Goal: Check status: Check status

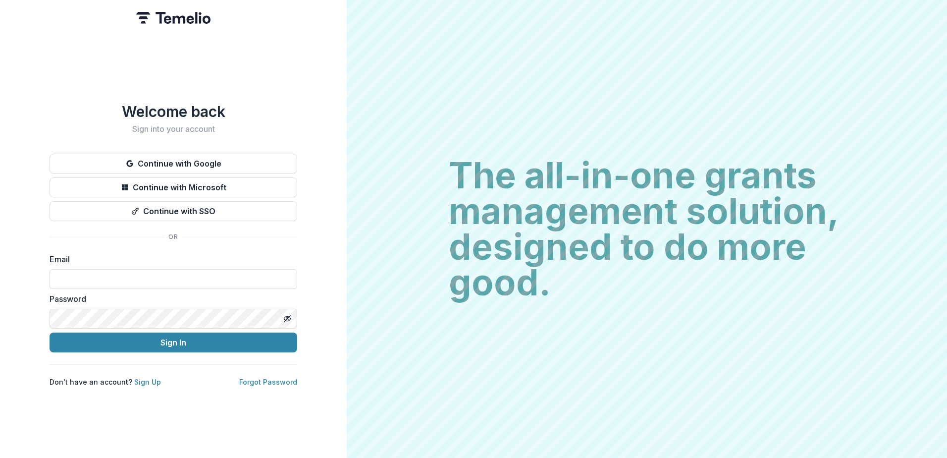
type input "**********"
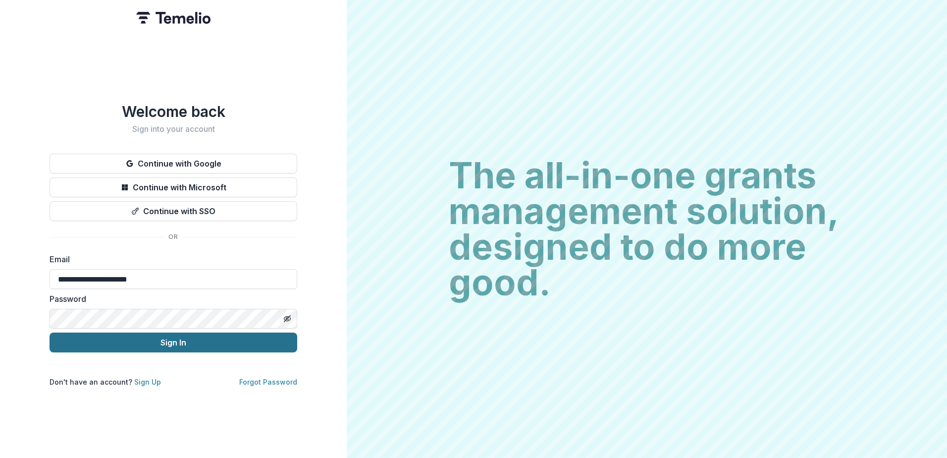
drag, startPoint x: 0, startPoint y: 0, endPoint x: 144, endPoint y: 343, distance: 372.3
click at [142, 341] on button "Sign In" at bounding box center [174, 342] width 248 height 20
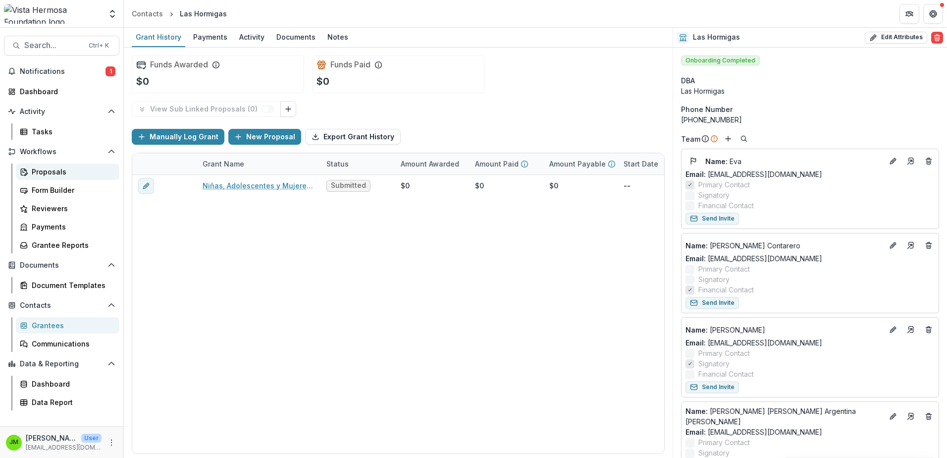
click at [65, 171] on div "Proposals" at bounding box center [72, 171] width 80 height 10
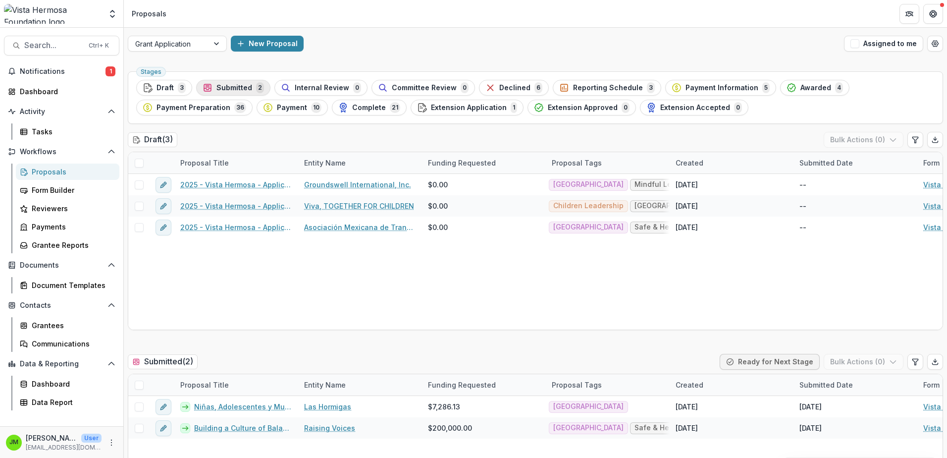
click at [252, 83] on div "Submitted 2" at bounding box center [233, 87] width 61 height 11
click at [248, 85] on span "Submitted" at bounding box center [234, 88] width 36 height 8
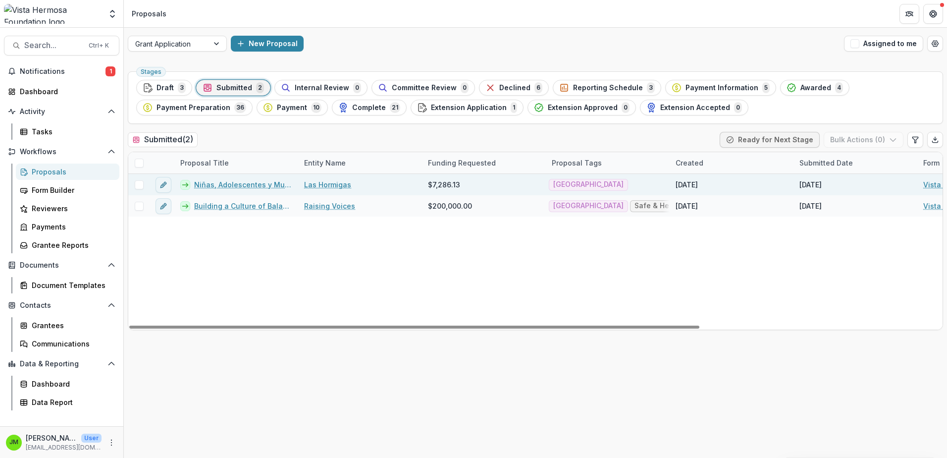
click at [338, 183] on link "Las Hormigas" at bounding box center [327, 184] width 47 height 10
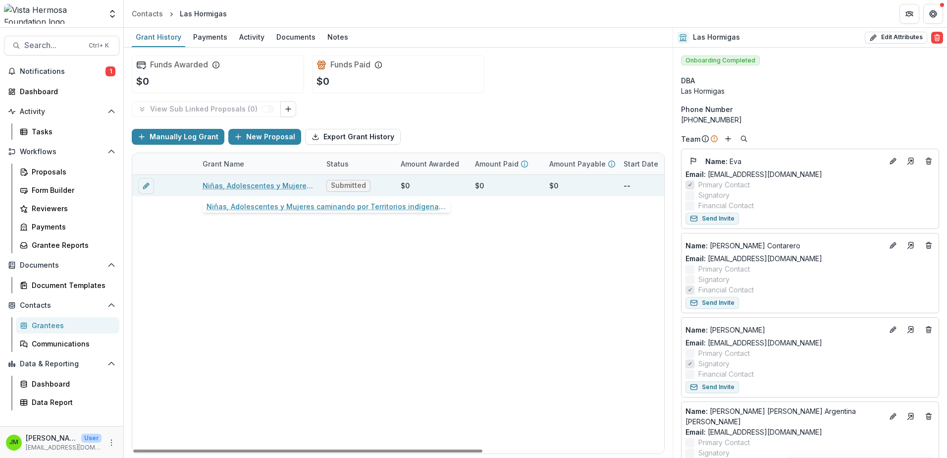
click at [284, 186] on link "Niñas, Adolescentes y Mujeres caminando por Territorios indígenas Lencas Libres…" at bounding box center [259, 185] width 112 height 10
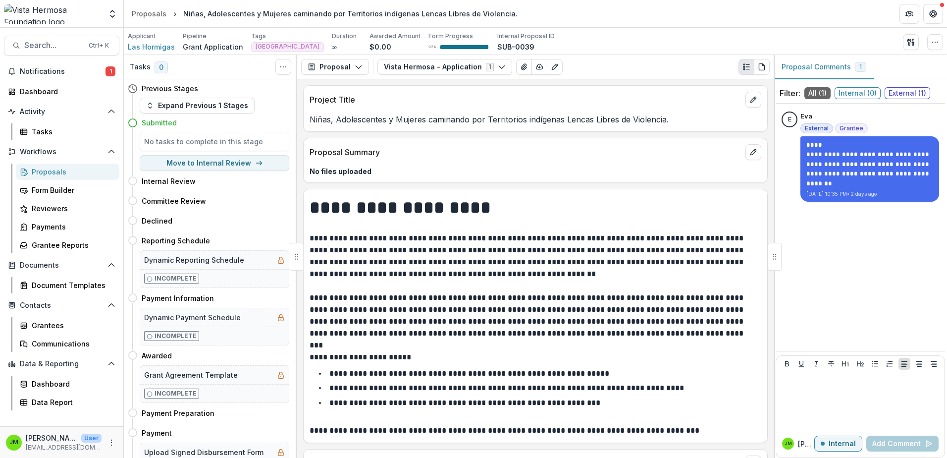
drag, startPoint x: 533, startPoint y: 342, endPoint x: 533, endPoint y: 176, distance: 166.4
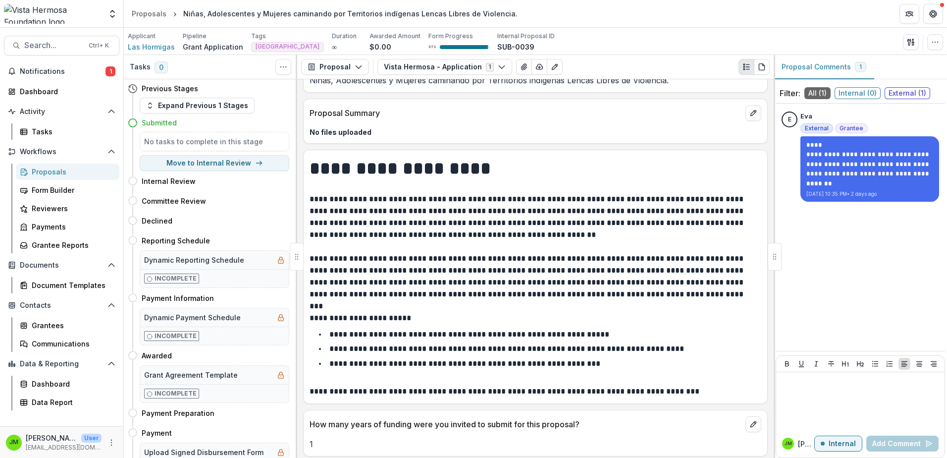
scroll to position [50, 0]
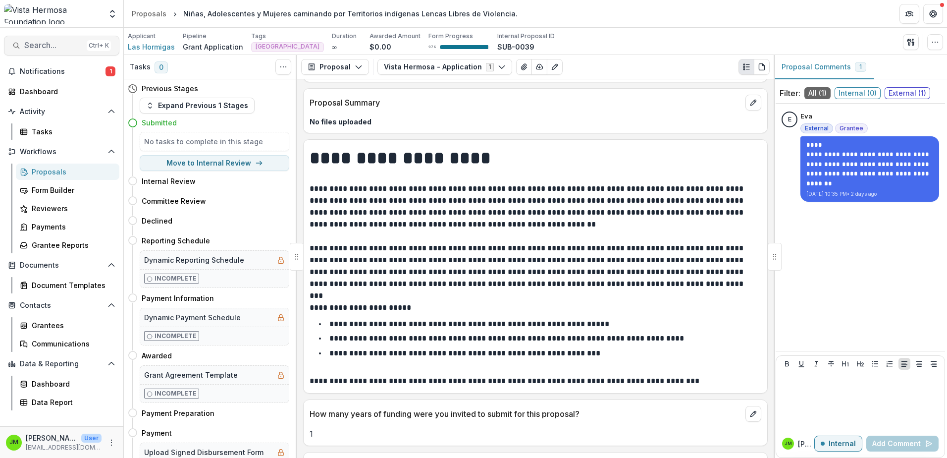
click at [51, 43] on span "Search..." at bounding box center [53, 45] width 58 height 9
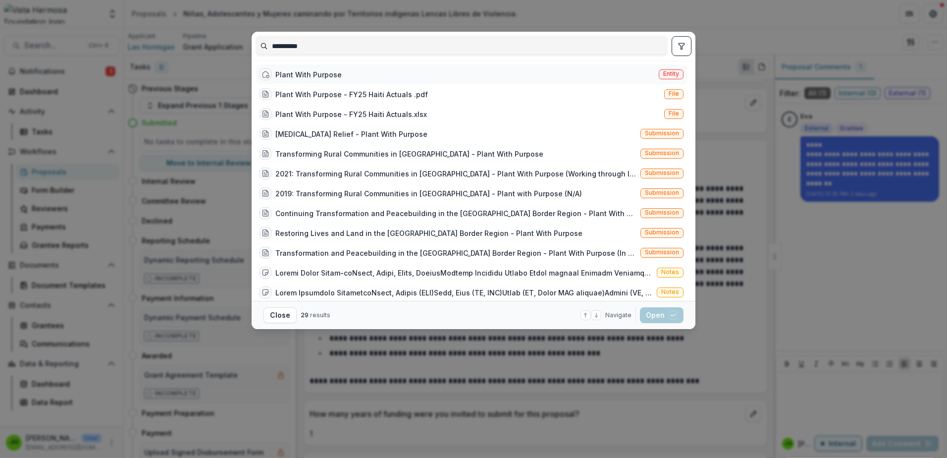
type input "**********"
click at [337, 68] on div "Plant With Purpose Entity" at bounding box center [472, 74] width 432 height 20
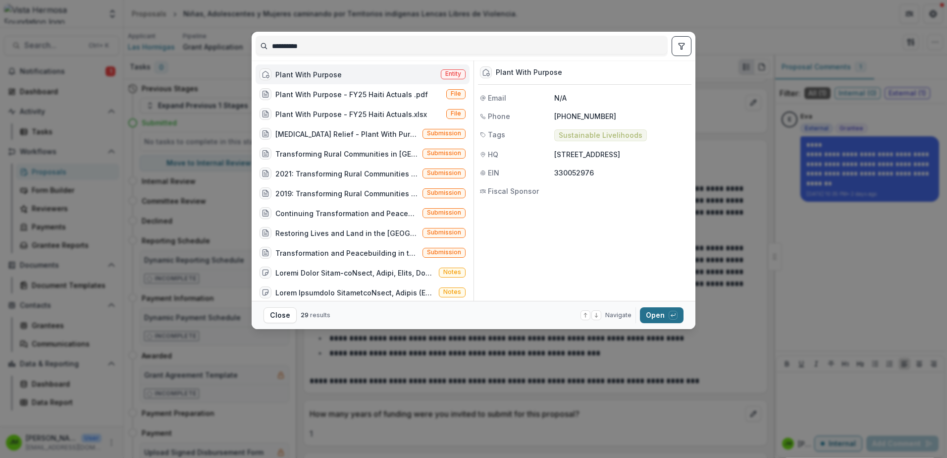
click at [660, 312] on button "Open with enter key" at bounding box center [662, 315] width 44 height 16
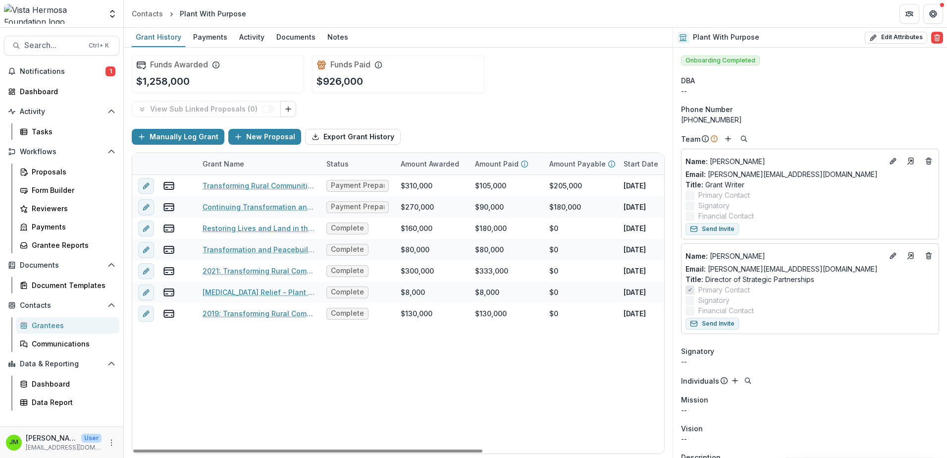
click at [453, 120] on div "View Sub Linked Proposals ( 0 ) Manually Log Grant New Proposal Export Grant Hi…" at bounding box center [398, 277] width 533 height 353
